Goal: Transaction & Acquisition: Subscribe to service/newsletter

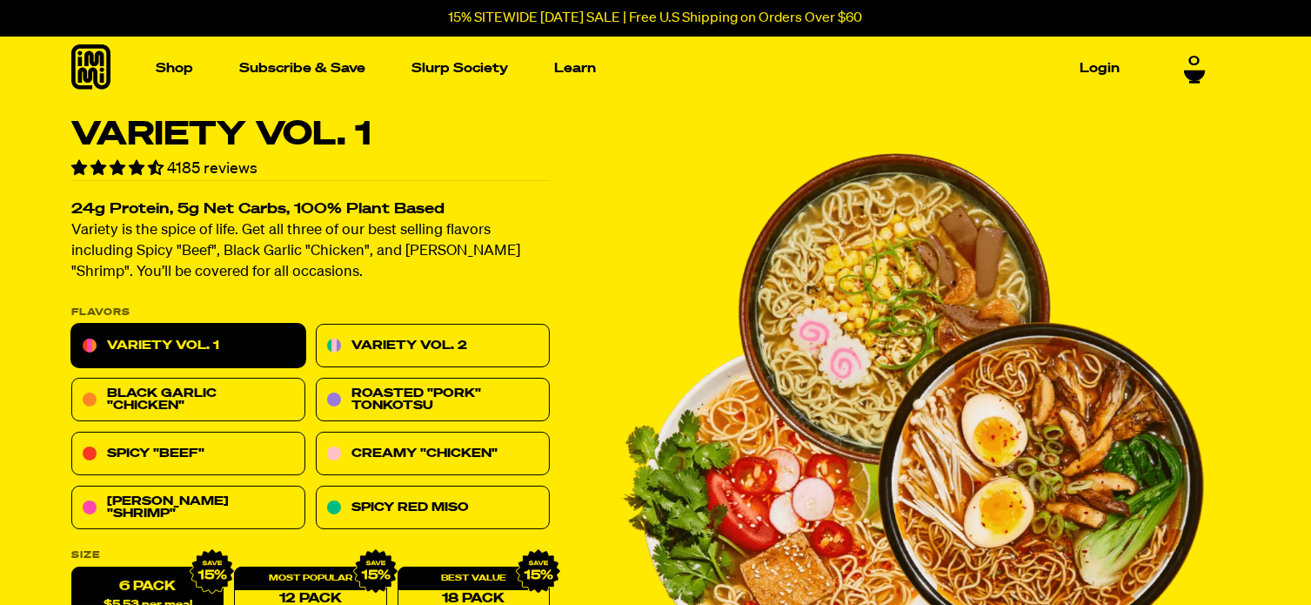
scroll to position [35, 0]
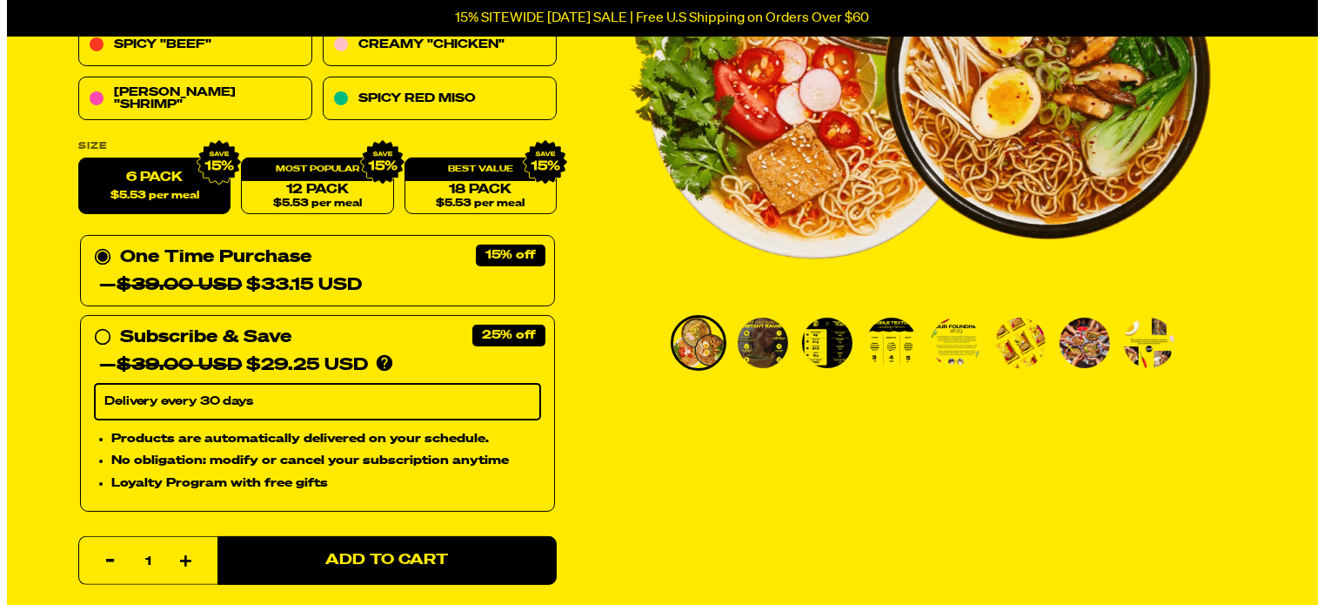
scroll to position [421, 0]
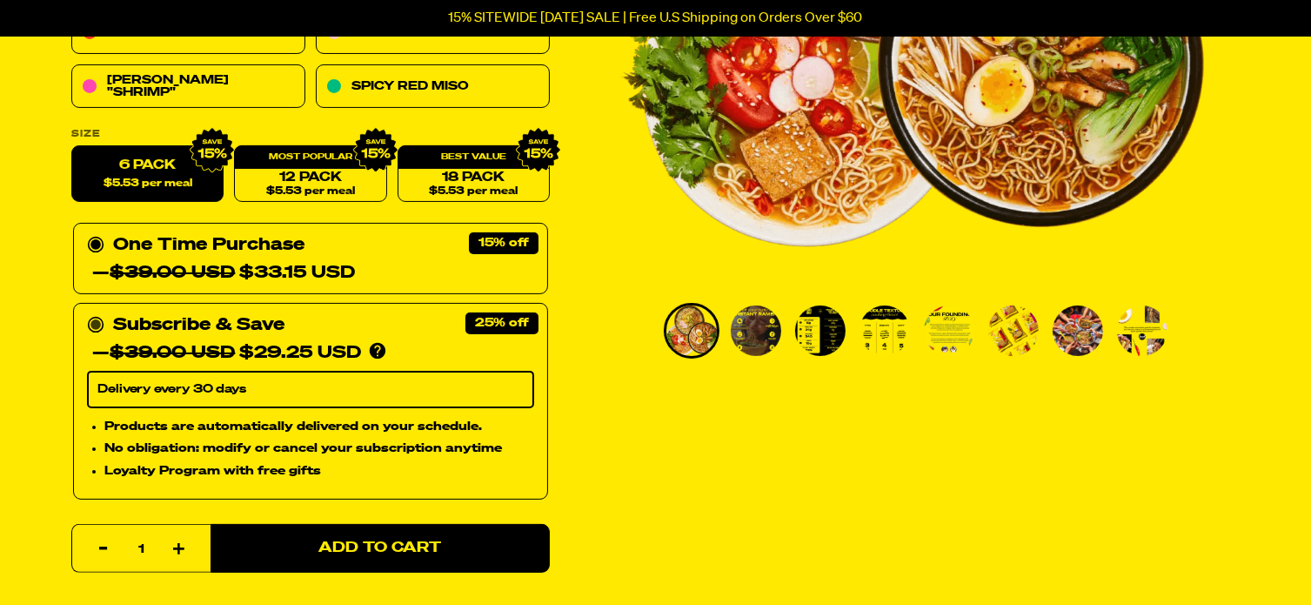
click at [95, 325] on circle at bounding box center [95, 325] width 10 height 10
click at [95, 312] on input "Subscribe & Save 25% — $39.00 USD $29.25 USD You'll receive your selected flavo…" at bounding box center [92, 312] width 11 height 0
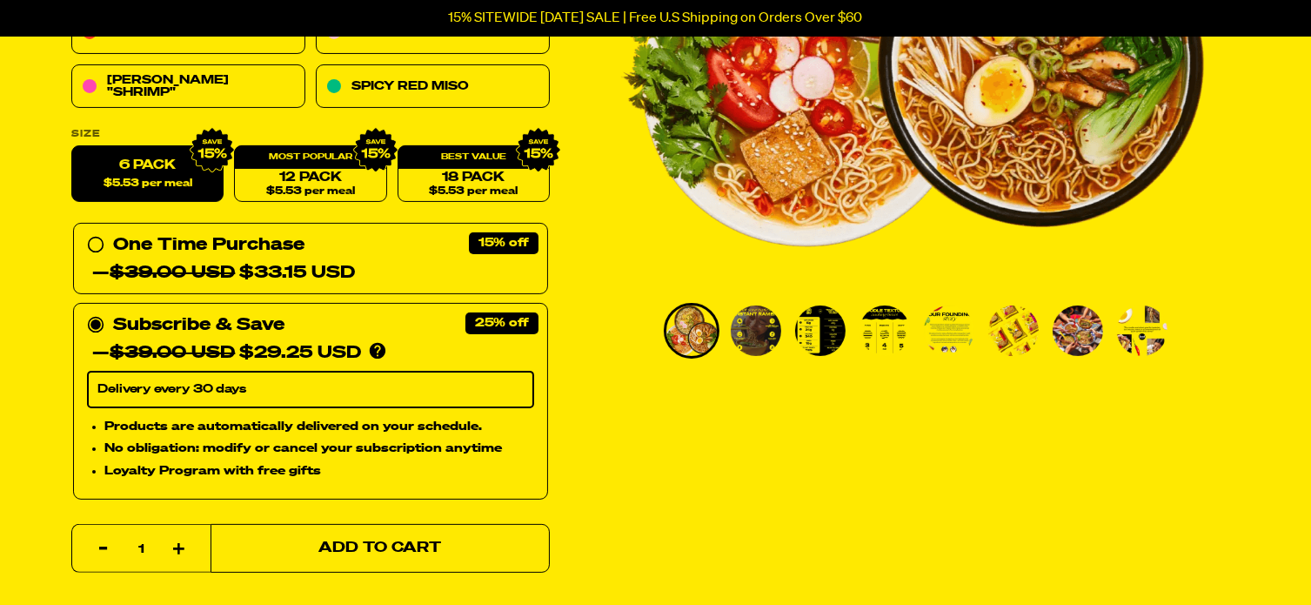
click at [352, 549] on span "Add to Cart" at bounding box center [379, 548] width 123 height 15
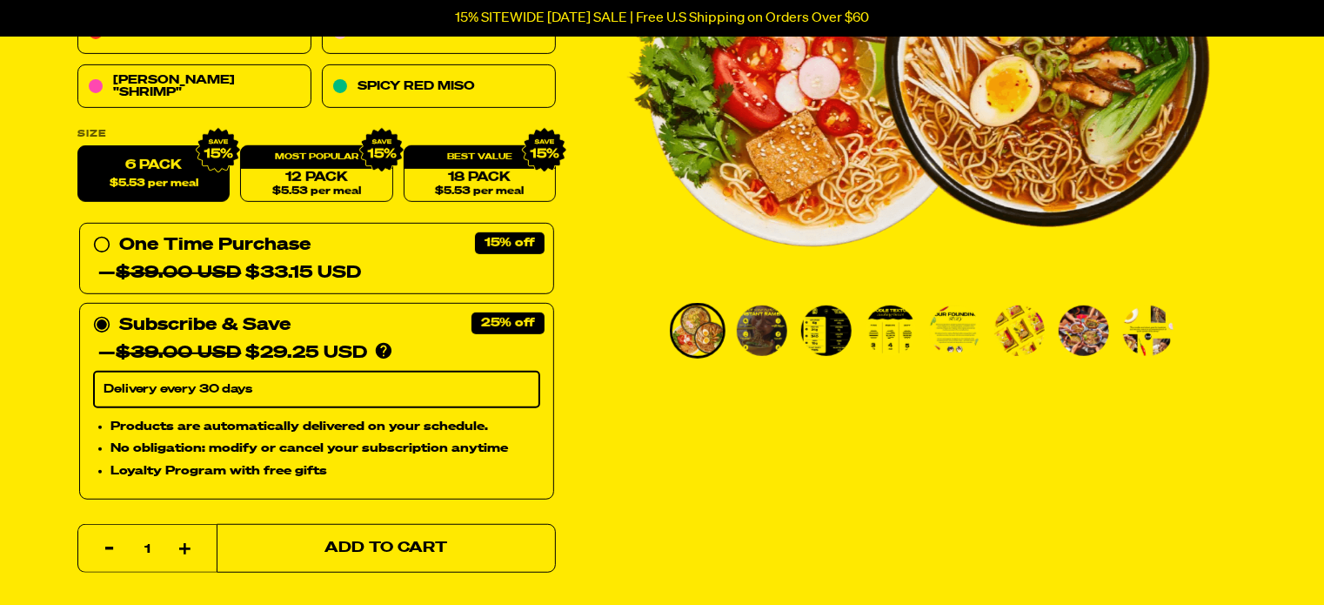
select select "Every 30 Days"
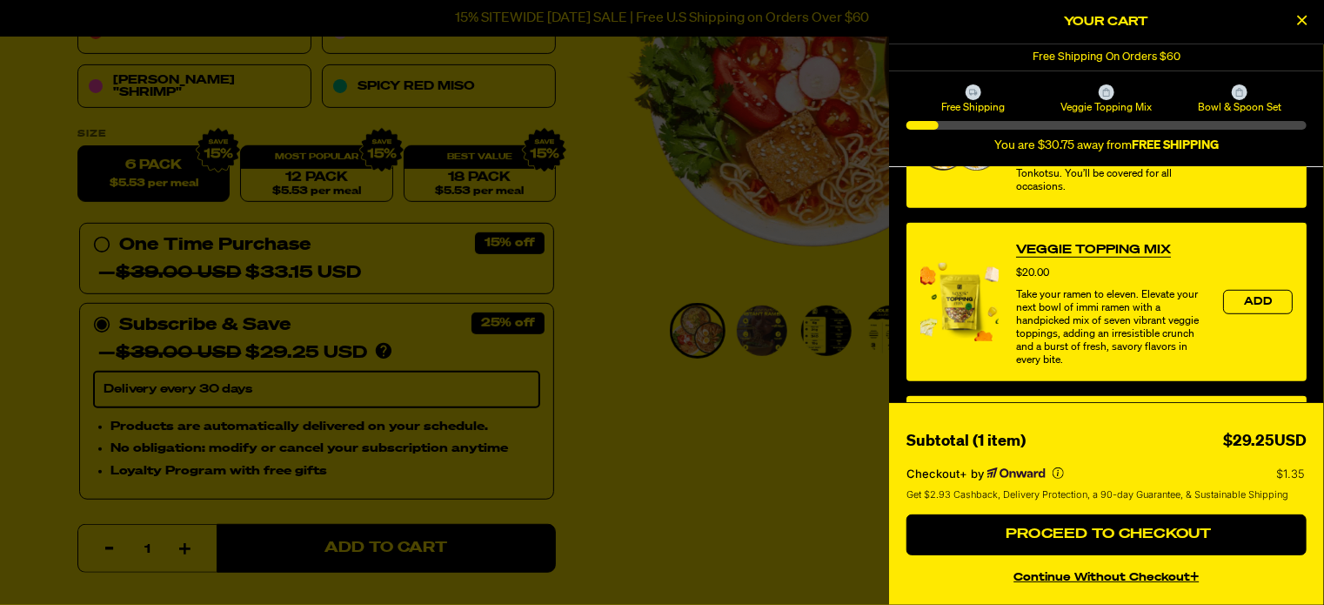
scroll to position [518, 0]
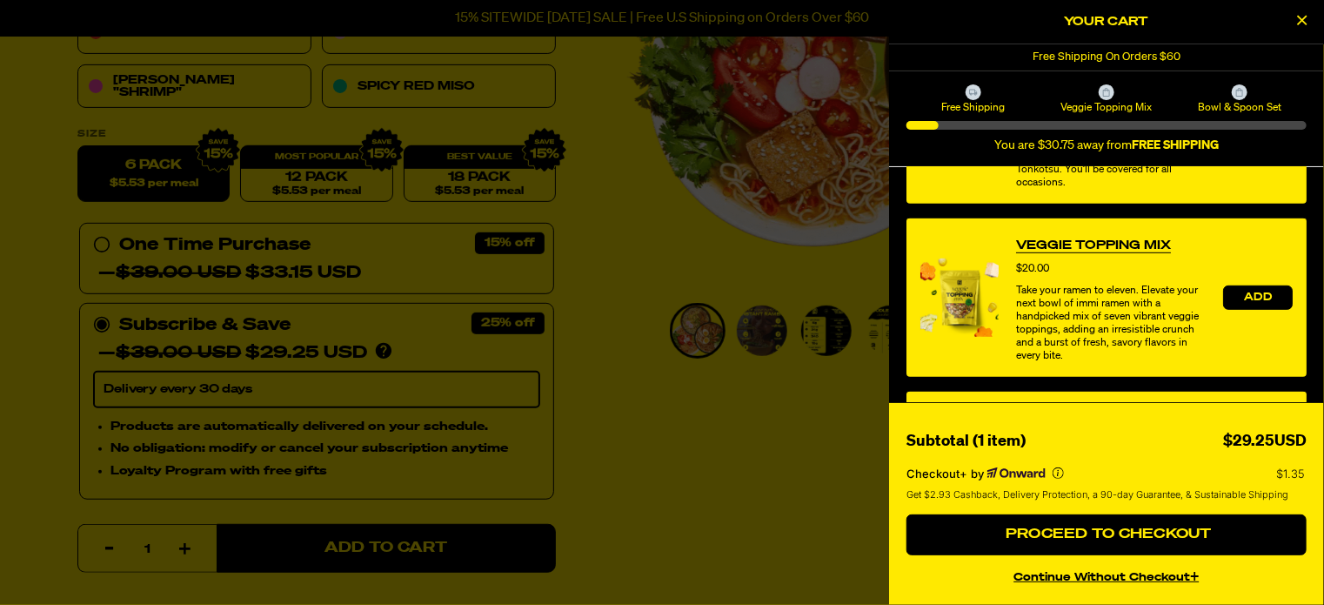
click at [1244, 297] on span "Add" at bounding box center [1258, 297] width 28 height 10
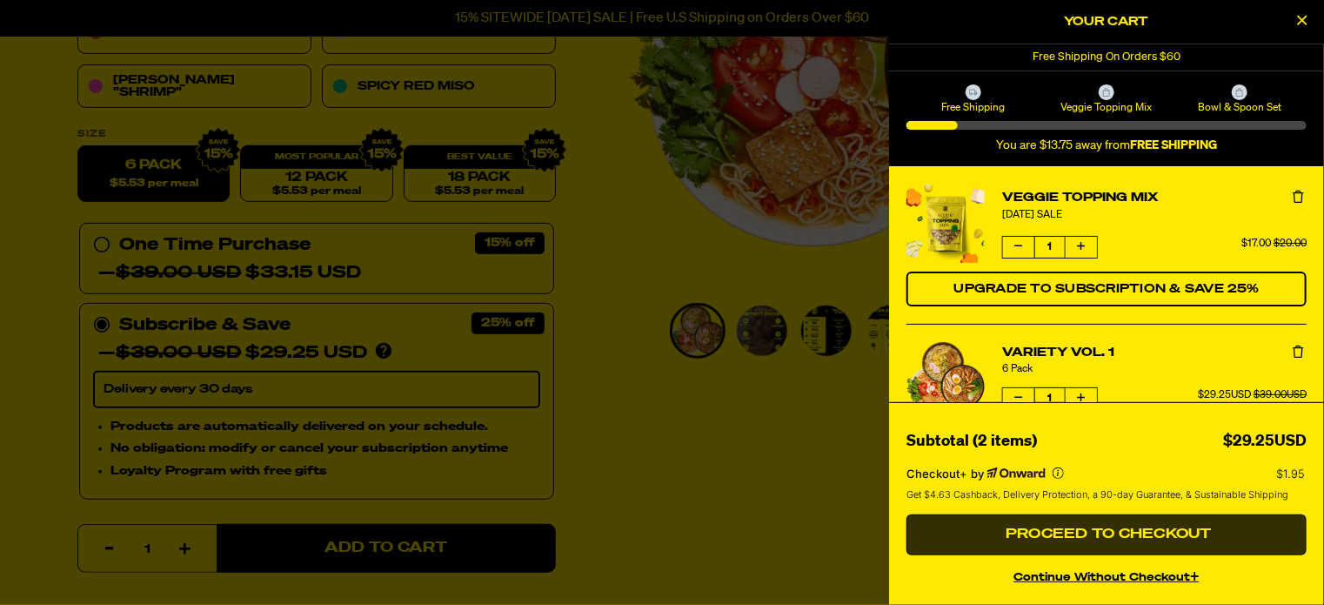
click at [1136, 541] on span "Proceed to Checkout" at bounding box center [1107, 534] width 211 height 14
